Goal: Unclear

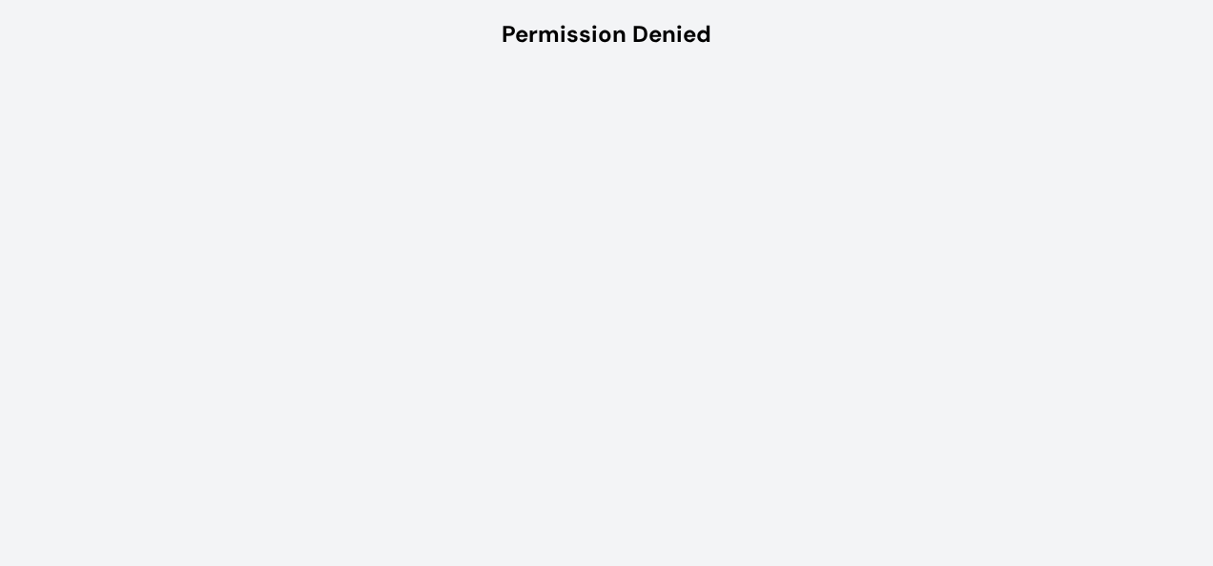
click at [661, 31] on div "Permission Denied" at bounding box center [606, 34] width 210 height 31
click at [740, 50] on div "Permission Denied" at bounding box center [606, 34] width 1213 height 69
drag, startPoint x: 740, startPoint y: 50, endPoint x: 682, endPoint y: 98, distance: 75.8
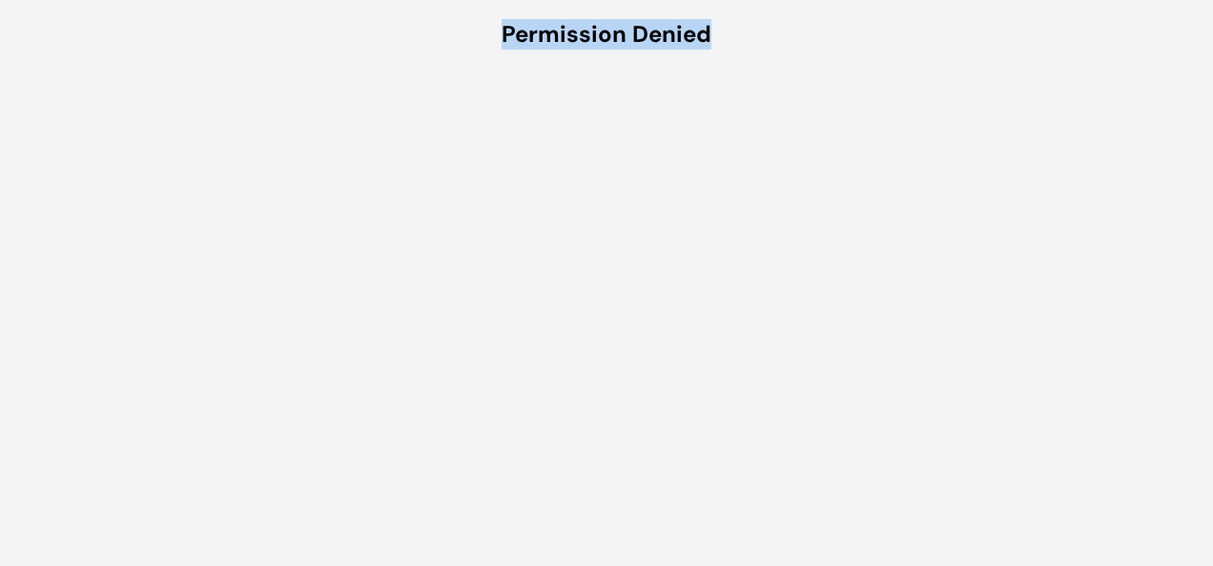
click at [682, 69] on html "Permission Denied" at bounding box center [606, 34] width 1213 height 69
click at [593, 69] on html "Permission Denied" at bounding box center [606, 34] width 1213 height 69
click at [776, 69] on html "Permission Denied" at bounding box center [606, 34] width 1213 height 69
drag, startPoint x: 1051, startPoint y: 0, endPoint x: 734, endPoint y: 202, distance: 375.5
click at [734, 69] on html "Permission Denied" at bounding box center [606, 34] width 1213 height 69
